Goal: Information Seeking & Learning: Compare options

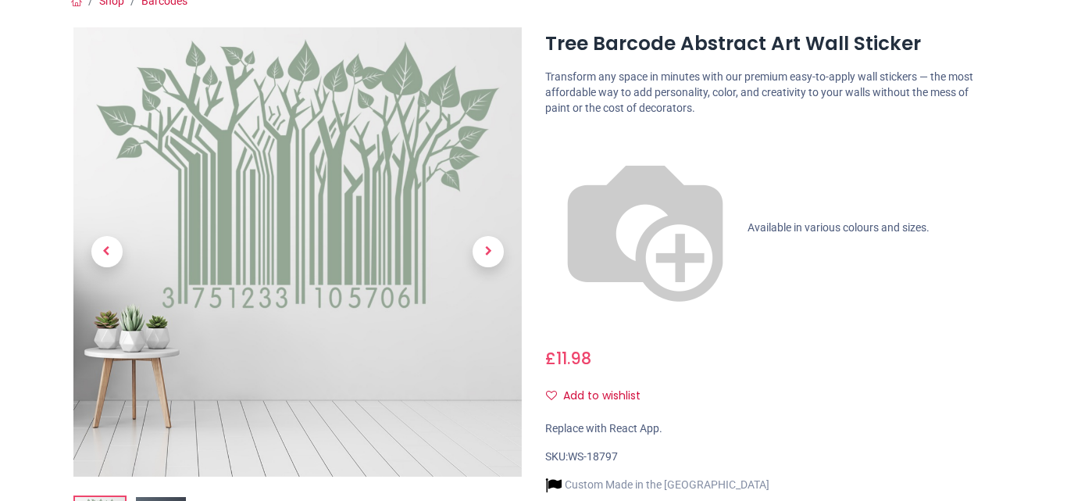
scroll to position [79, 0]
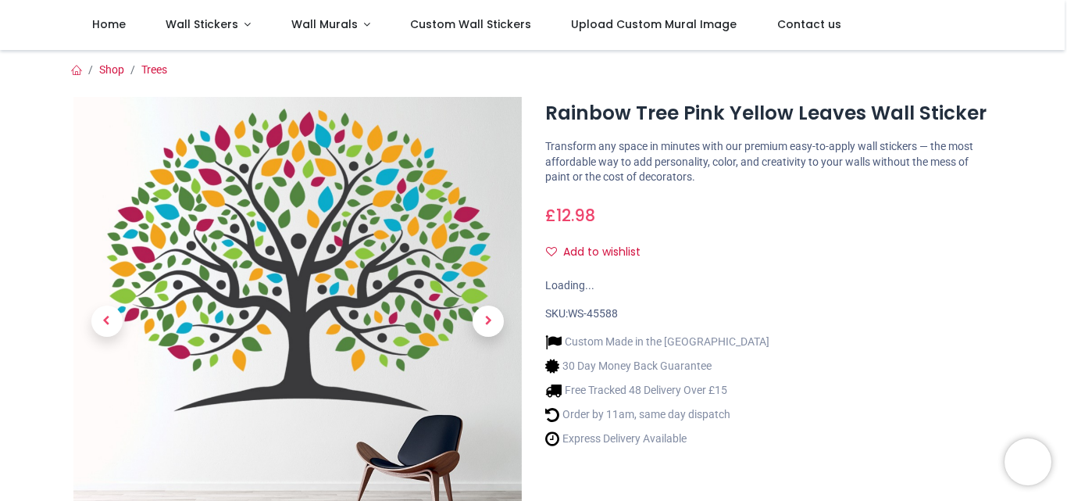
scroll to position [78, 0]
